Goal: Download file/media

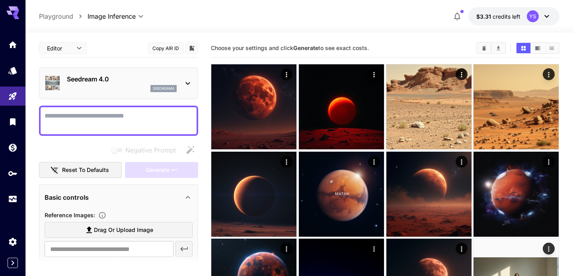
click at [139, 82] on p "Seedream 4.0" at bounding box center [122, 79] width 110 height 10
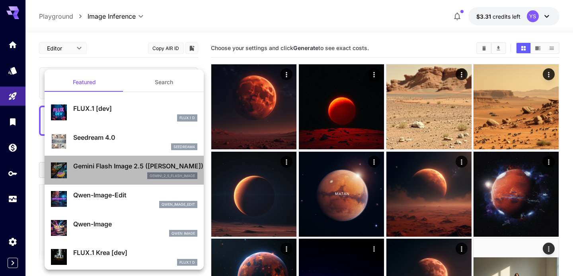
click at [146, 168] on p "Gemini Flash Image 2.5 ([PERSON_NAME])" at bounding box center [135, 167] width 124 height 10
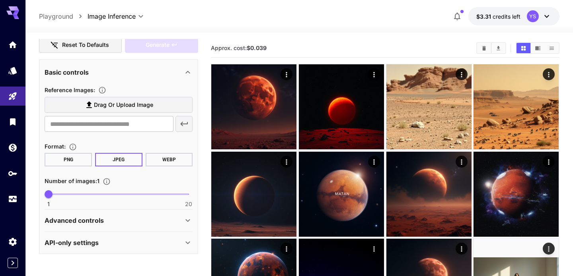
scroll to position [107, 0]
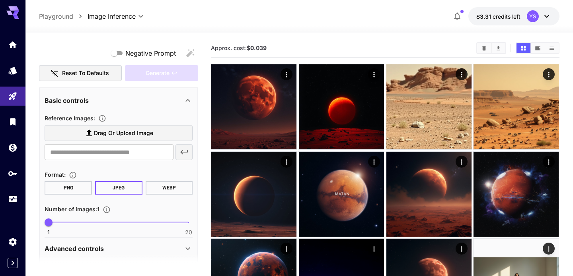
click at [79, 188] on button "PNG" at bounding box center [68, 188] width 47 height 14
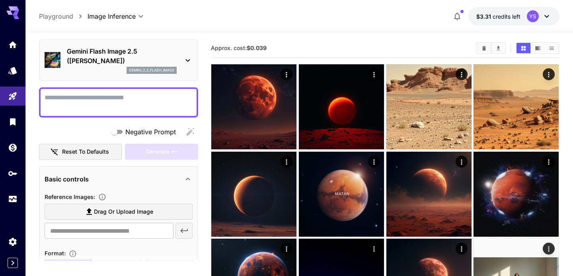
scroll to position [53, 0]
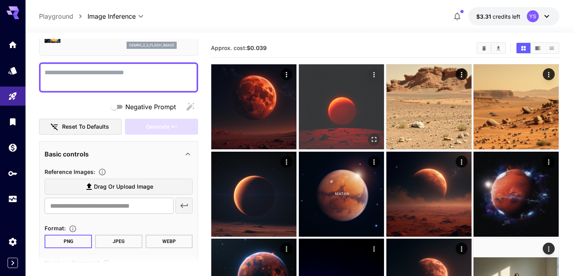
click at [326, 97] on img at bounding box center [341, 106] width 85 height 85
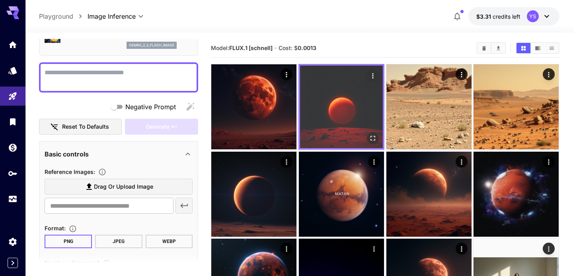
click at [371, 136] on icon "Open in fullscreen" at bounding box center [373, 138] width 8 height 8
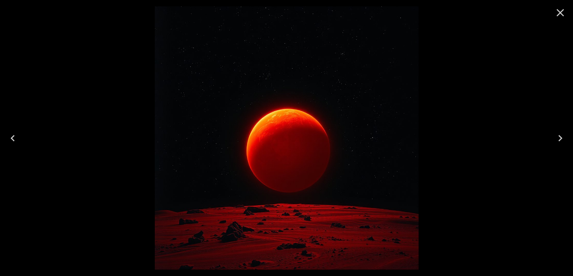
click at [556, 8] on icon "Close" at bounding box center [560, 12] width 13 height 13
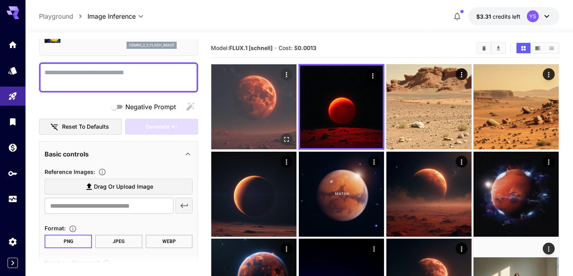
click at [273, 98] on img at bounding box center [253, 106] width 85 height 85
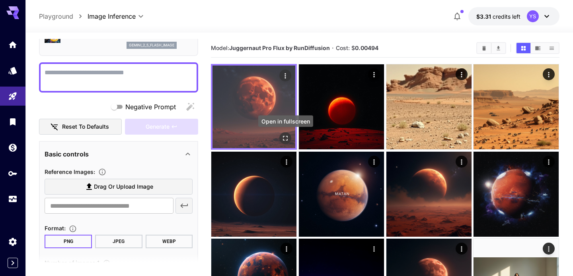
click at [284, 140] on icon "Open in fullscreen" at bounding box center [286, 138] width 8 height 8
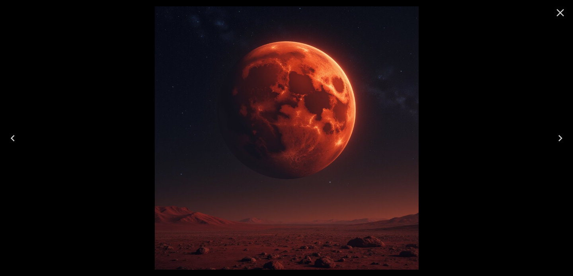
click at [557, 15] on icon "Close" at bounding box center [561, 13] width 8 height 8
